Goal: Task Accomplishment & Management: Manage account settings

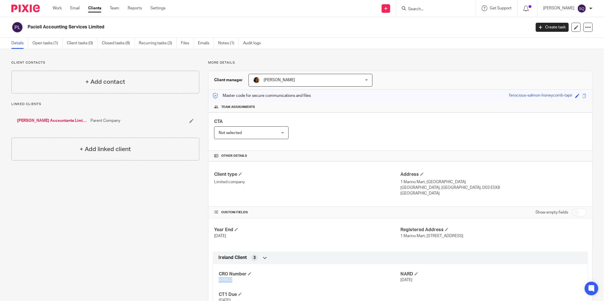
scroll to position [32, 0]
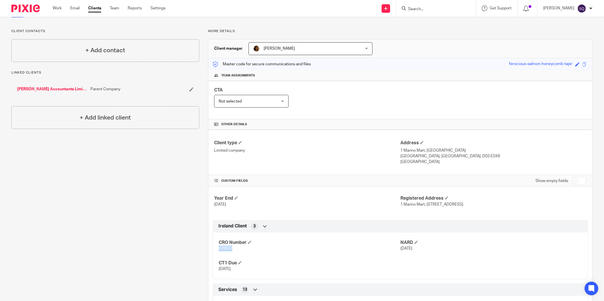
click at [18, 7] on img at bounding box center [25, 9] width 28 height 8
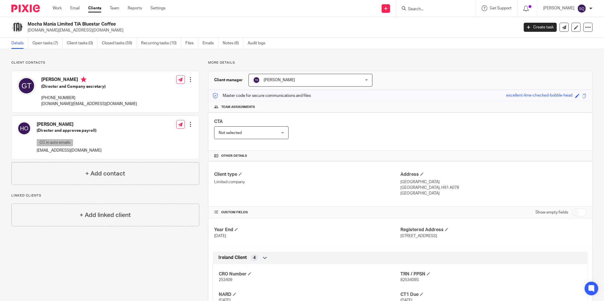
click at [106, 137] on div "Helen O'Riordan (Director and approves payroll) CC in auto emails helenorio@gma…" at bounding box center [105, 137] width 187 height 43
click at [189, 124] on div at bounding box center [191, 125] width 6 height 6
click at [159, 135] on link "Edit contact" at bounding box center [163, 137] width 54 height 8
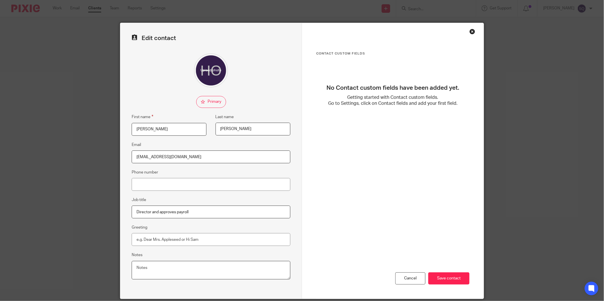
click at [152, 268] on textarea "Notes" at bounding box center [211, 270] width 159 height 19
paste textarea "bluestarcoffee.eu@gmail.com"
drag, startPoint x: 146, startPoint y: 269, endPoint x: 234, endPoint y: 274, distance: 88.1
click at [234, 274] on textarea "PPSN: bluestarcoffee.eu@gmail.com" at bounding box center [211, 270] width 159 height 19
type textarea "PPSN: 5372472P"
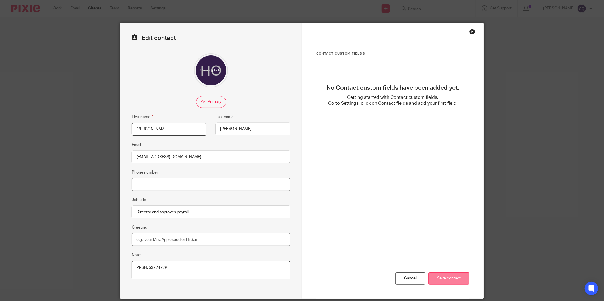
click at [451, 275] on input "Save contact" at bounding box center [448, 279] width 41 height 12
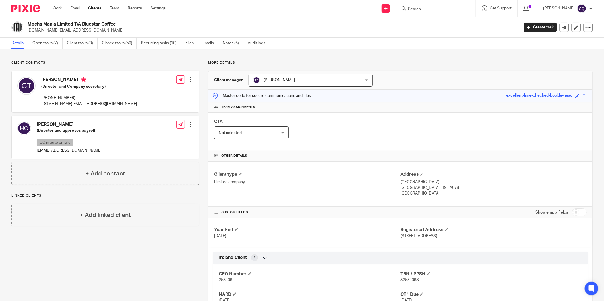
click at [191, 79] on div at bounding box center [191, 80] width 6 height 6
click at [176, 90] on link "Edit contact" at bounding box center [163, 92] width 54 height 8
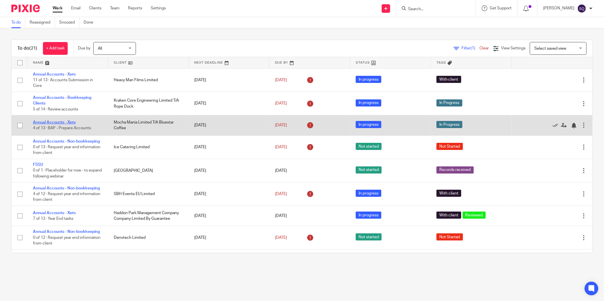
click at [69, 123] on link "Annual Accounts - Xero" at bounding box center [54, 123] width 43 height 4
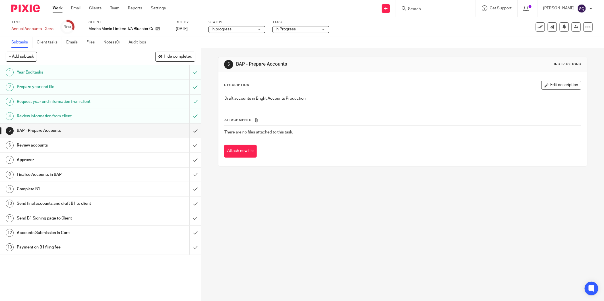
click at [325, 29] on div "In Progress" at bounding box center [300, 29] width 57 height 7
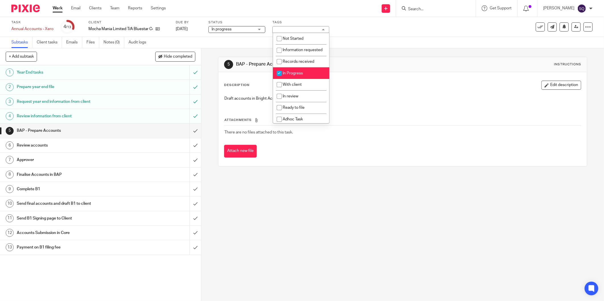
click at [280, 79] on input "checkbox" at bounding box center [279, 73] width 11 height 11
checkbox input "false"
click at [278, 102] on input "checkbox" at bounding box center [279, 96] width 11 height 11
checkbox input "true"
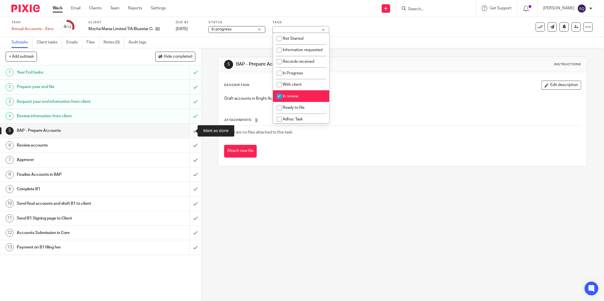
click at [188, 130] on input "submit" at bounding box center [100, 131] width 201 height 14
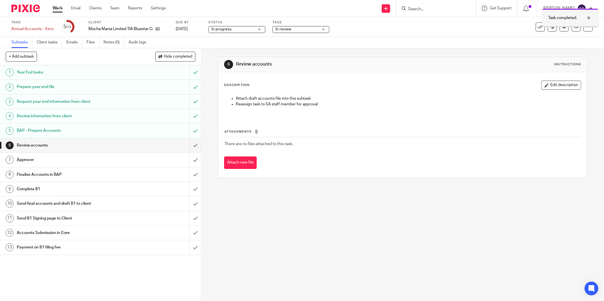
click at [589, 15] on div at bounding box center [584, 18] width 15 height 7
click at [241, 160] on button "Attach new file" at bounding box center [240, 163] width 33 height 13
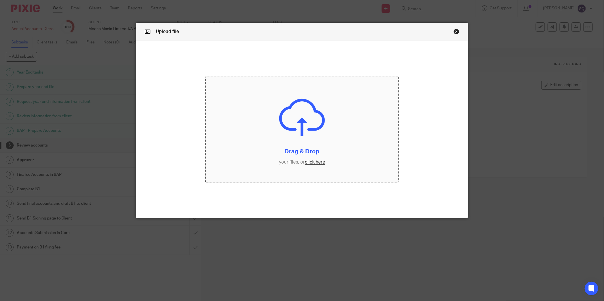
click at [318, 163] on input "file" at bounding box center [302, 130] width 193 height 106
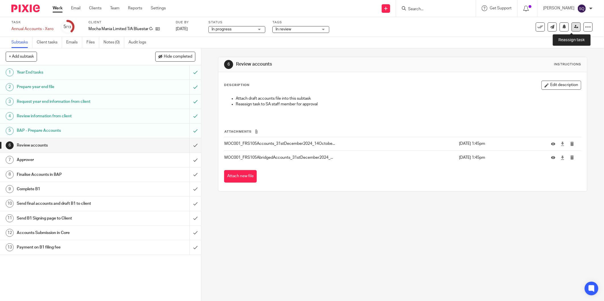
click at [574, 26] on icon at bounding box center [576, 27] width 4 height 4
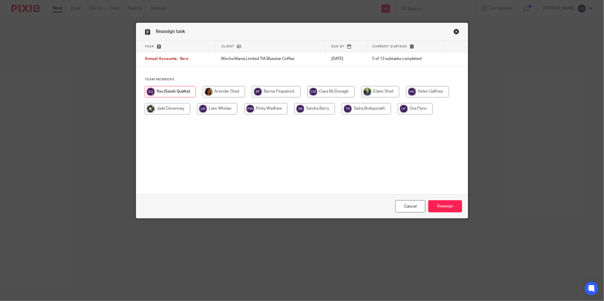
click at [373, 90] on input "radio" at bounding box center [381, 91] width 38 height 11
radio input "true"
click at [447, 206] on input "Reassign" at bounding box center [445, 207] width 34 height 12
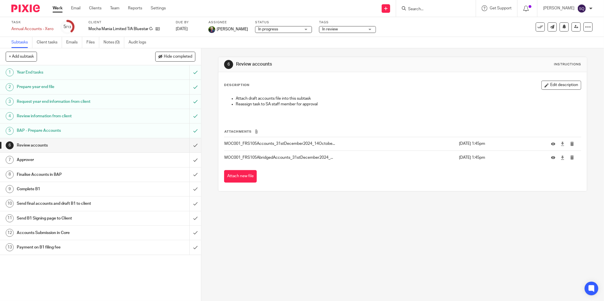
click at [13, 6] on img at bounding box center [25, 9] width 28 height 8
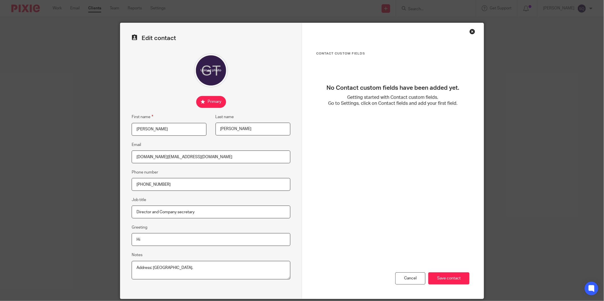
click at [257, 267] on textarea "Address: [GEOGRAPHIC_DATA]." at bounding box center [211, 270] width 159 height 19
click at [149, 272] on textarea "Address: Ballynamanagh East, County Galway, H91P7W8." at bounding box center [211, 270] width 159 height 19
type textarea "Address: Ballynamanagh East, County Galway, H91P7W8. PPSN: 3770020F"
click at [442, 277] on input "Save contact" at bounding box center [448, 279] width 41 height 12
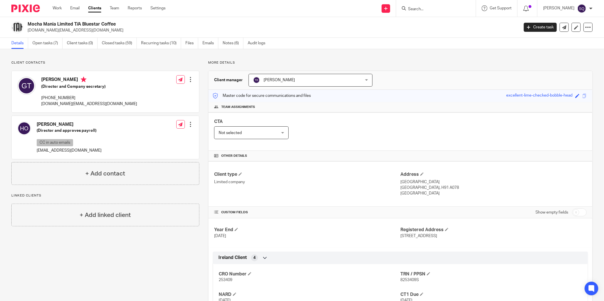
click at [25, 5] on img at bounding box center [25, 9] width 28 height 8
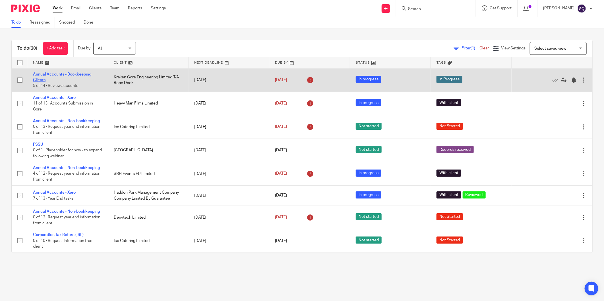
click at [75, 74] on link "Annual Accounts - Bookkeeping Clients" at bounding box center [62, 78] width 58 height 10
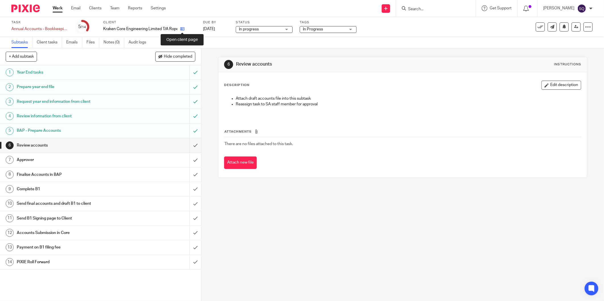
click at [181, 27] on icon at bounding box center [182, 29] width 4 height 4
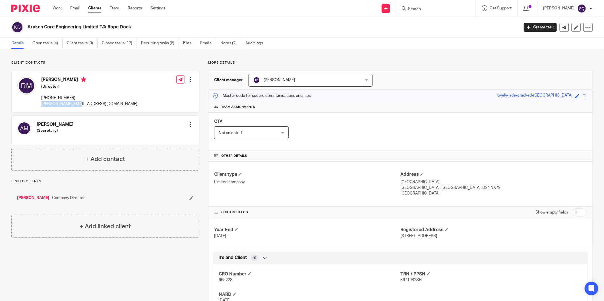
drag, startPoint x: 41, startPoint y: 104, endPoint x: 80, endPoint y: 106, distance: 39.6
click at [80, 106] on p "[PERSON_NAME][EMAIL_ADDRESS][DOMAIN_NAME]" at bounding box center [89, 104] width 96 height 6
copy p "[PERSON_NAME][EMAIL_ADDRESS][DOMAIN_NAME]"
